Goal: Task Accomplishment & Management: Manage account settings

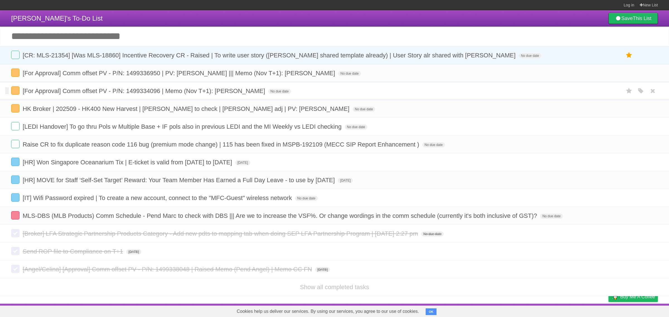
click at [195, 92] on span "[For Approval] Comm offset PV - P/N: 1499334096 | Memo (Nov T+1): [PERSON_NAME]" at bounding box center [145, 91] width 244 height 7
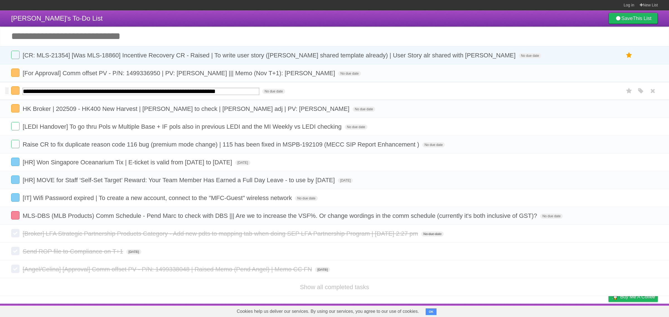
click at [167, 93] on input "**********" at bounding box center [141, 91] width 237 height 7
type input "**********"
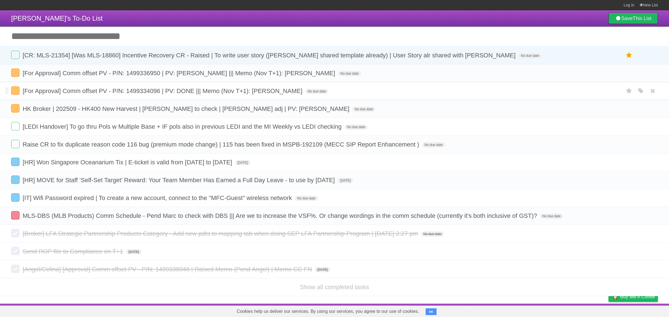
click at [264, 90] on span "[For Approval] Comm offset PV - P/N: 1499334096 | PV: DONE ||| Memo (Nov T+1): …" at bounding box center [163, 91] width 281 height 7
click at [353, 107] on span "No due date" at bounding box center [364, 109] width 23 height 5
type span "[DATE]"
click at [305, 91] on span "No due date" at bounding box center [316, 91] width 23 height 5
click at [338, 76] on span "No due date" at bounding box center [349, 73] width 23 height 5
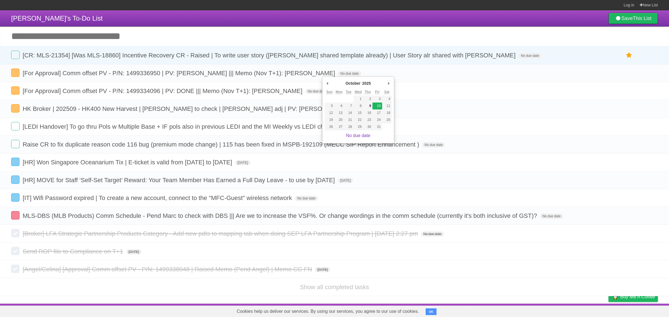
type span "[DATE]"
click at [305, 92] on span "No due date" at bounding box center [316, 91] width 23 height 5
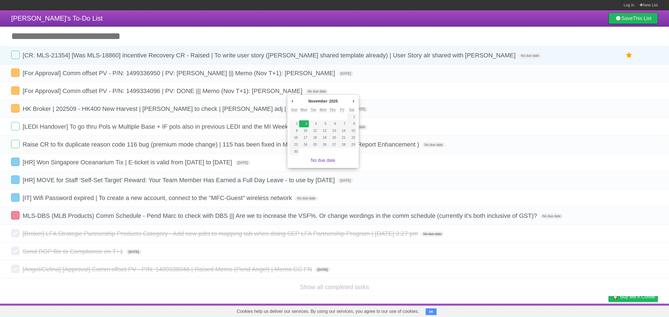
type span "[DATE]"
